Goal: Task Accomplishment & Management: Use online tool/utility

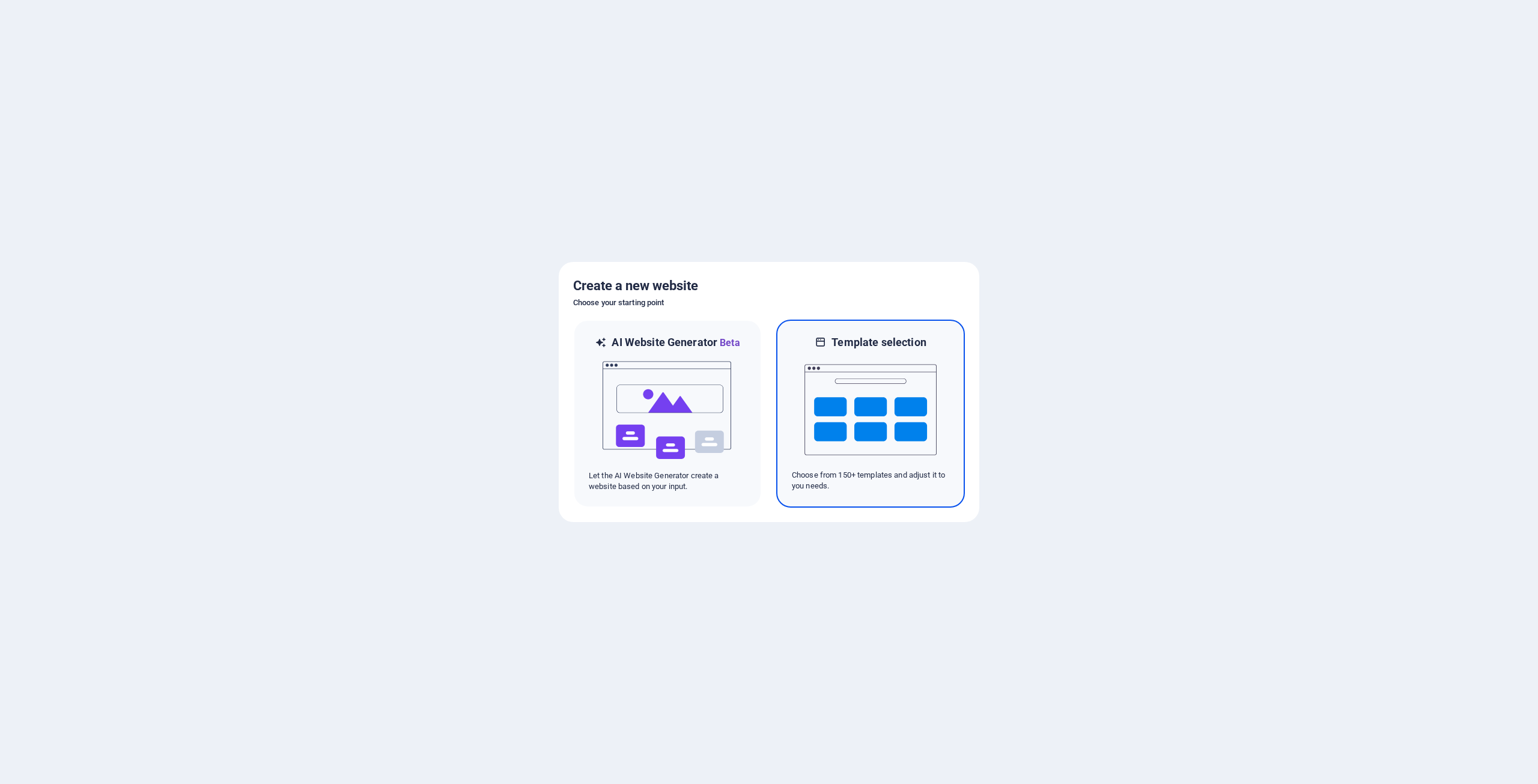
click at [856, 405] on img at bounding box center [870, 410] width 132 height 120
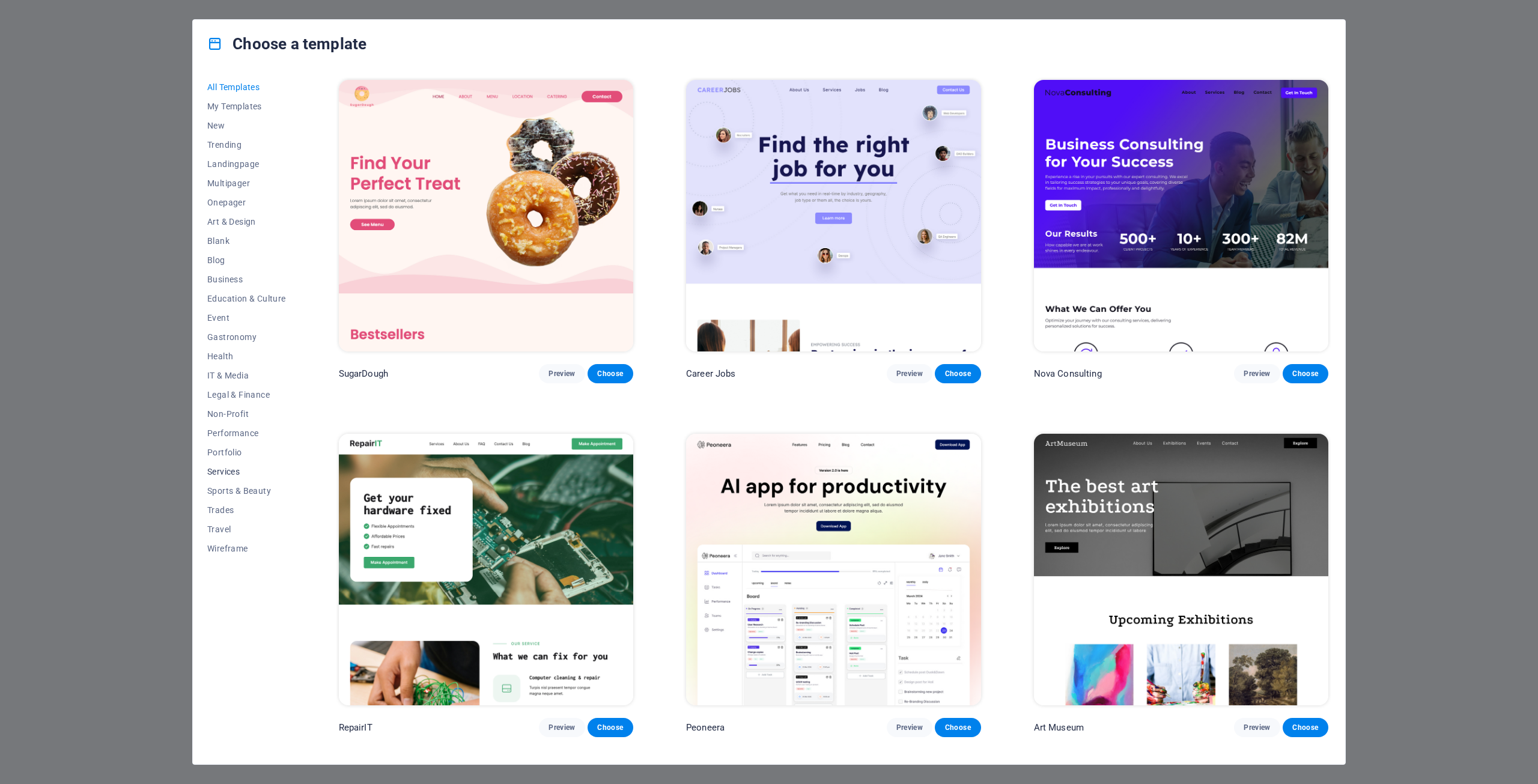
click at [232, 471] on span "Services" at bounding box center [246, 471] width 79 height 10
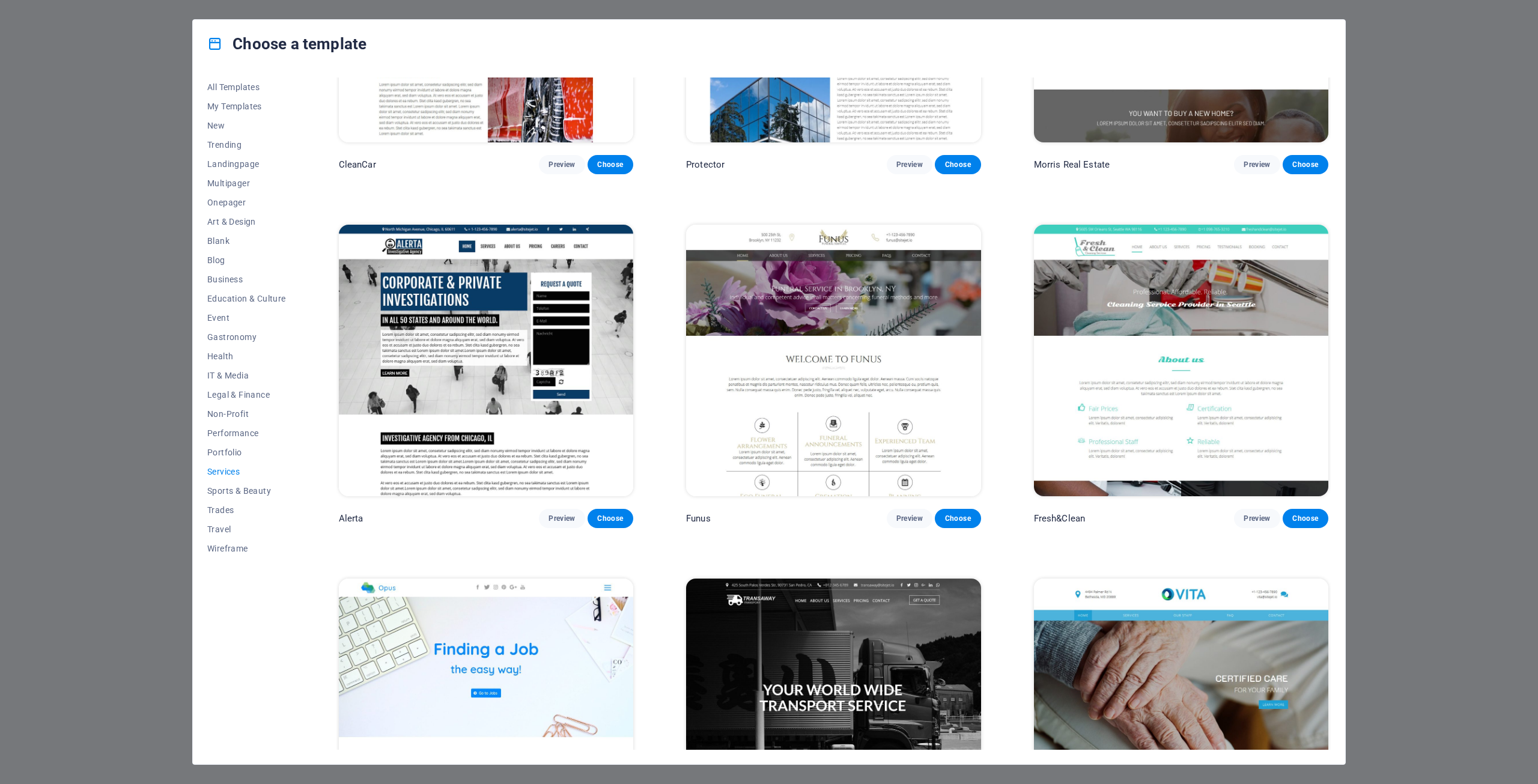
scroll to position [1558, 0]
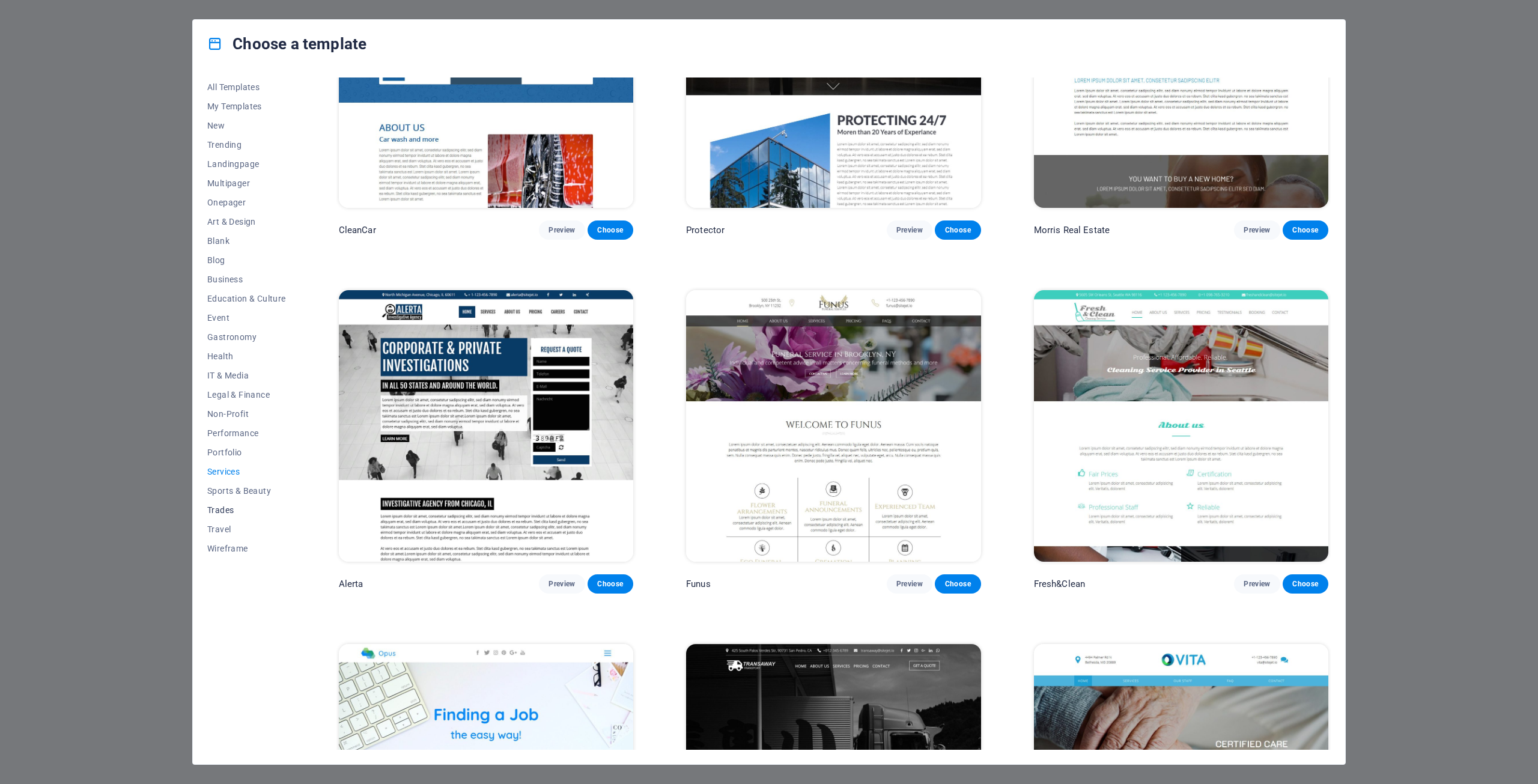
click at [225, 507] on span "Trades" at bounding box center [246, 510] width 79 height 10
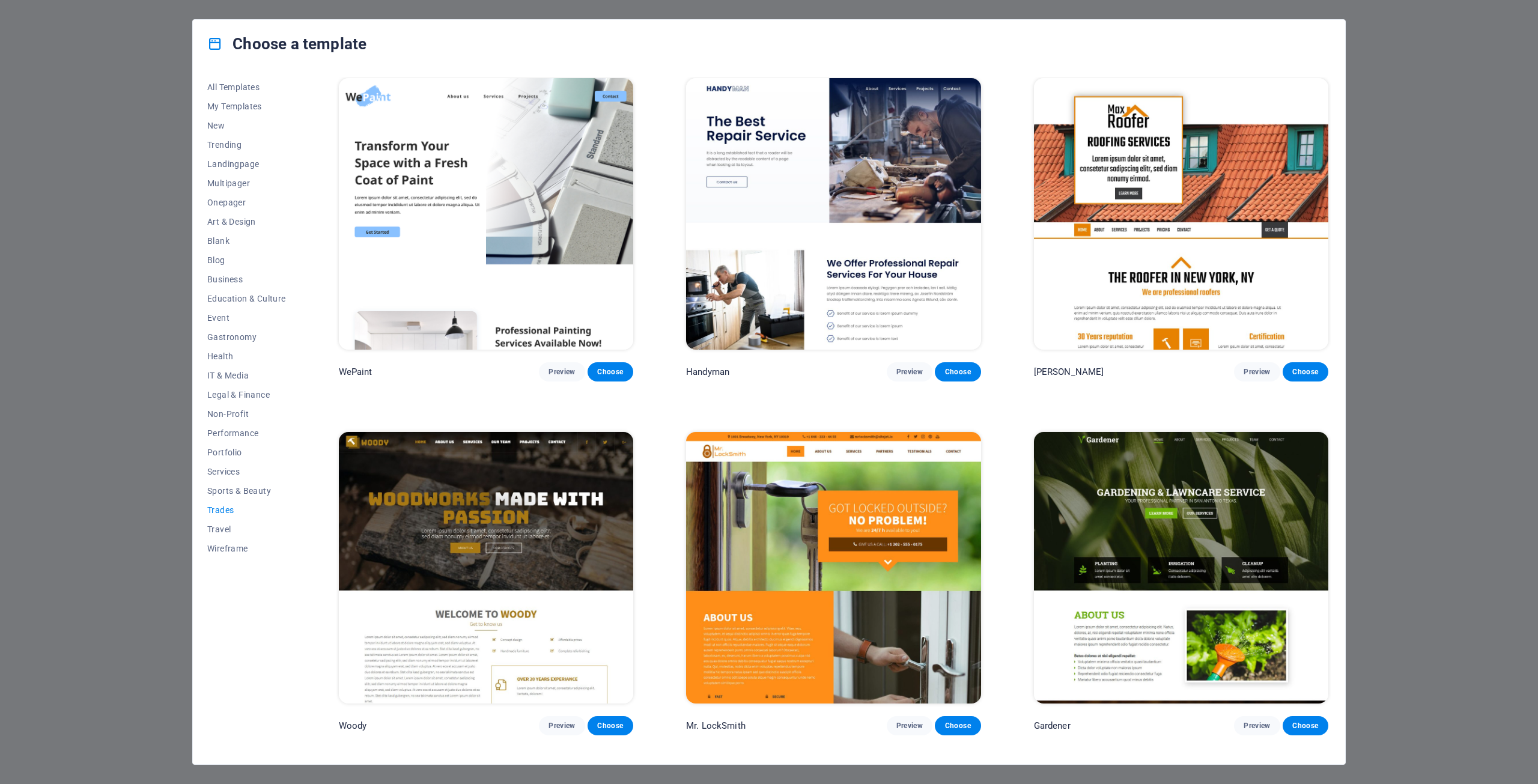
scroll to position [0, 0]
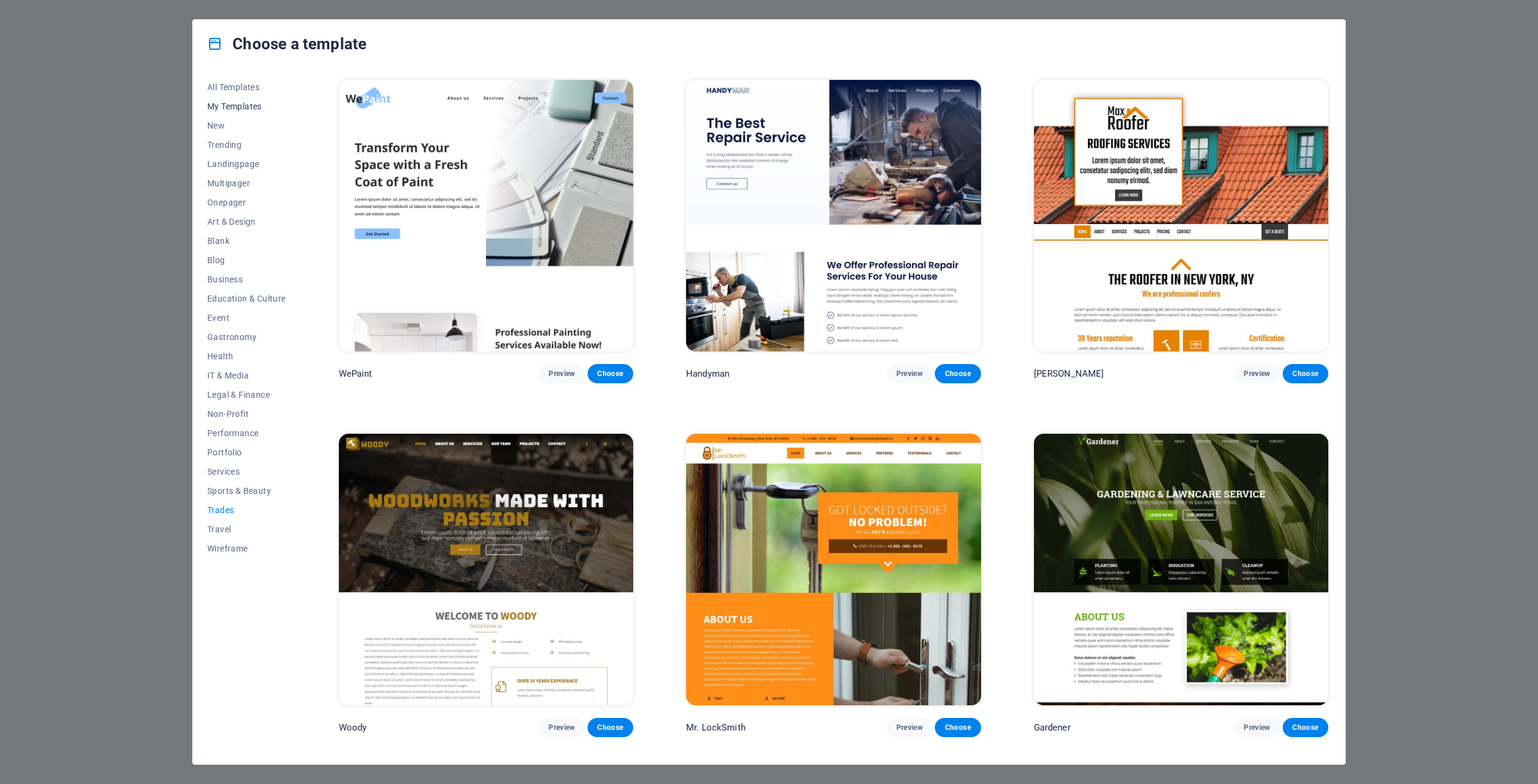
click at [235, 103] on span "My Templates" at bounding box center [246, 106] width 79 height 10
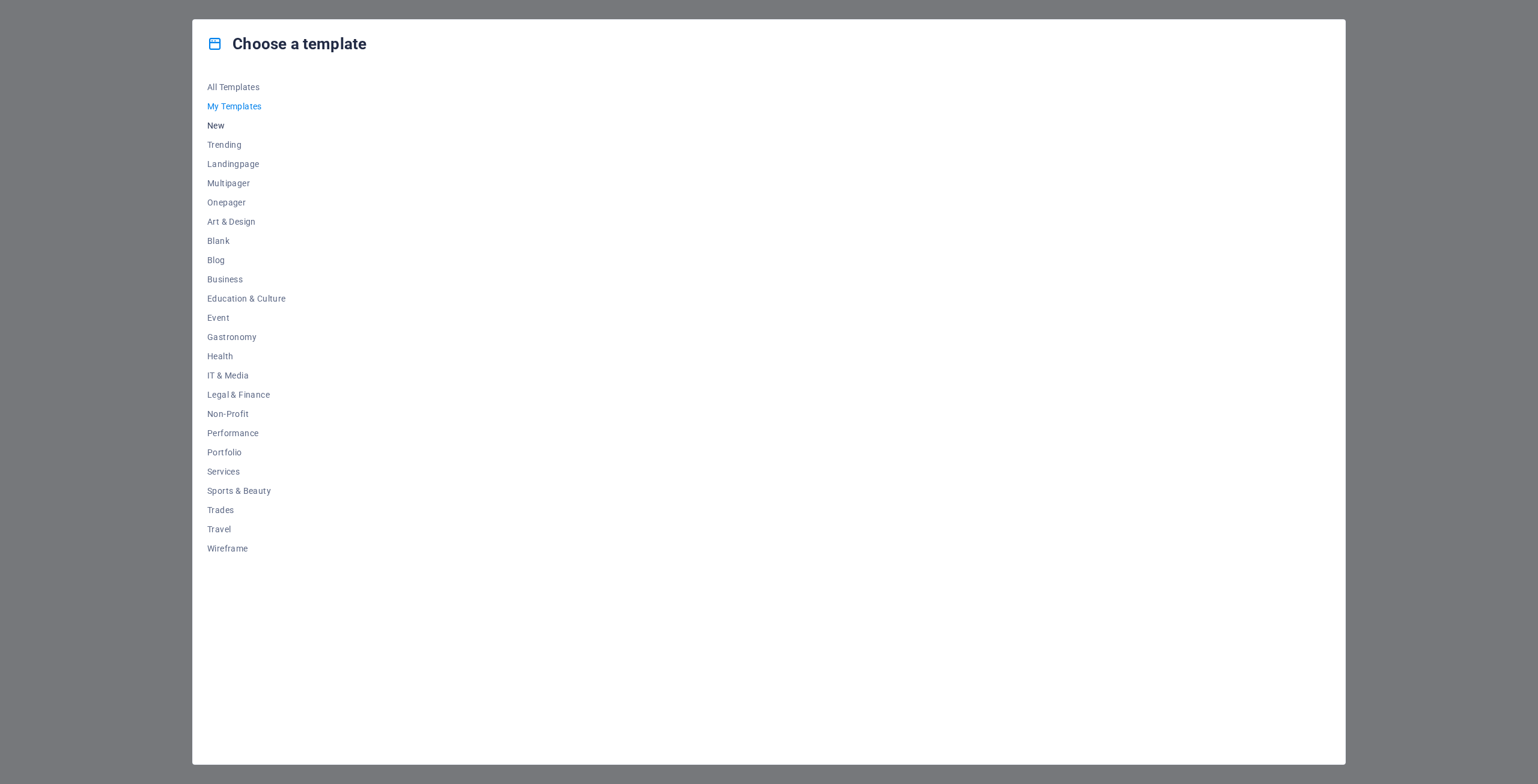
click at [215, 125] on span "New" at bounding box center [246, 125] width 79 height 10
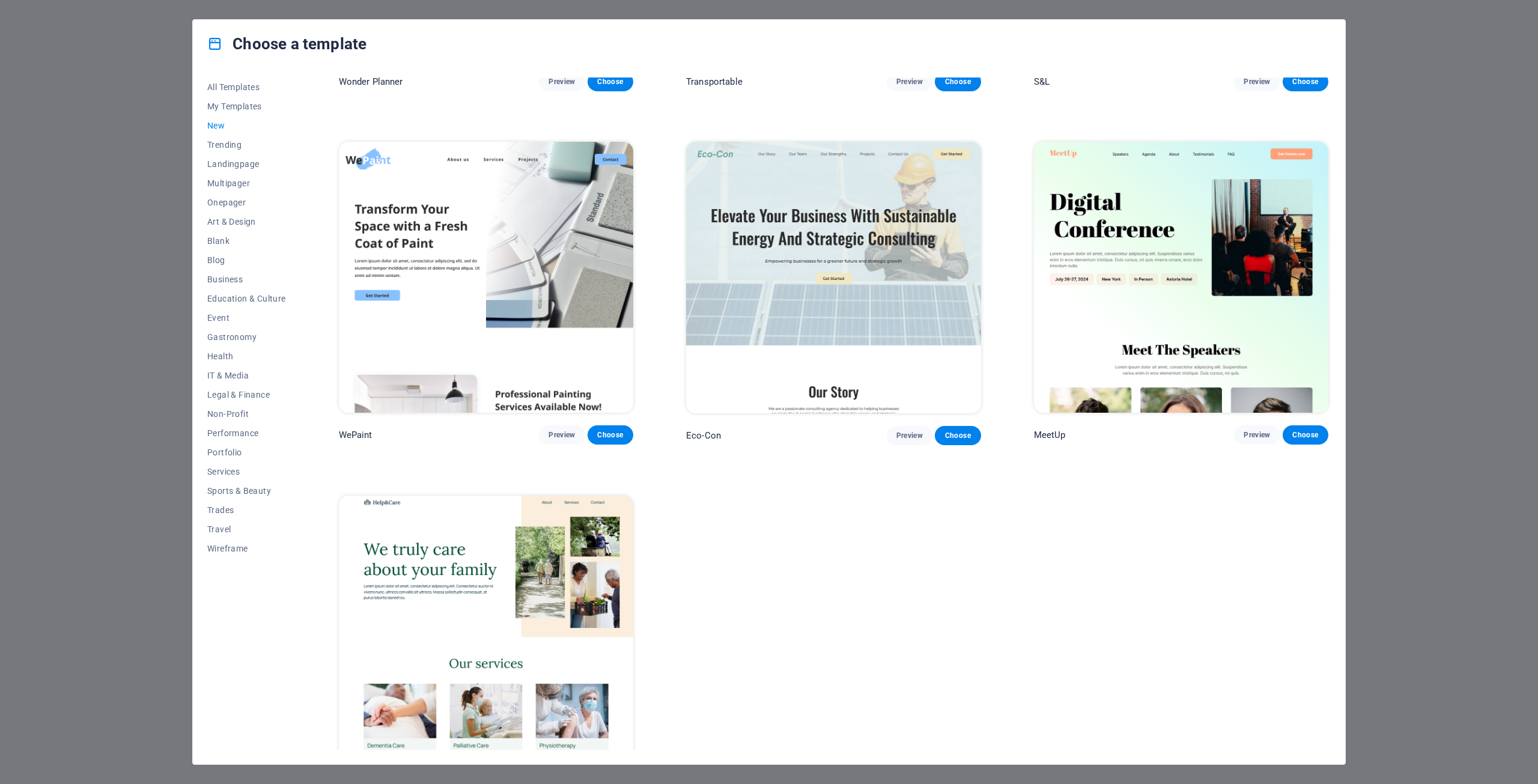
scroll to position [1041, 0]
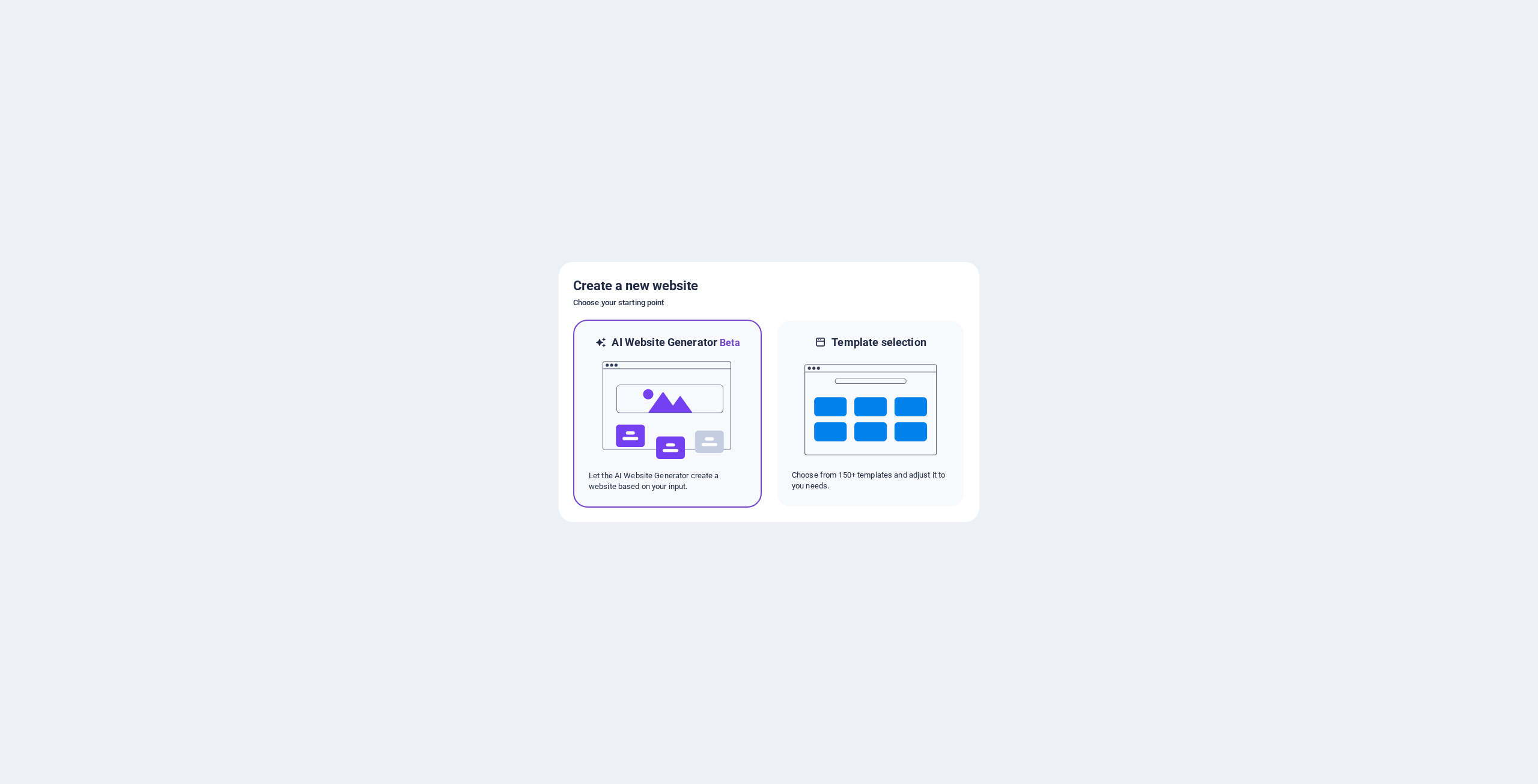
click at [679, 397] on img at bounding box center [667, 410] width 132 height 120
